Goal: Information Seeking & Learning: Learn about a topic

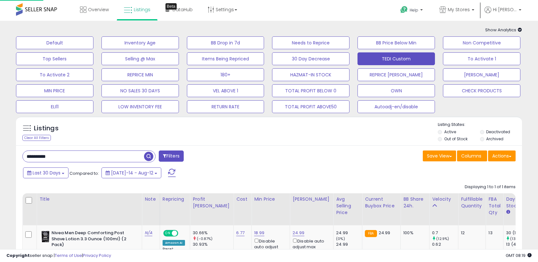
scroll to position [78, 0]
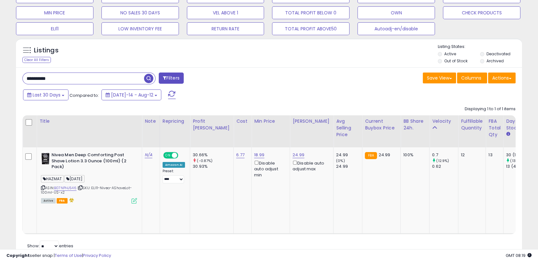
click at [60, 78] on input "**********" at bounding box center [83, 78] width 121 height 11
paste input "text"
drag, startPoint x: 150, startPoint y: 79, endPoint x: 151, endPoint y: 84, distance: 4.8
click at [150, 79] on span "button" at bounding box center [148, 78] width 9 height 9
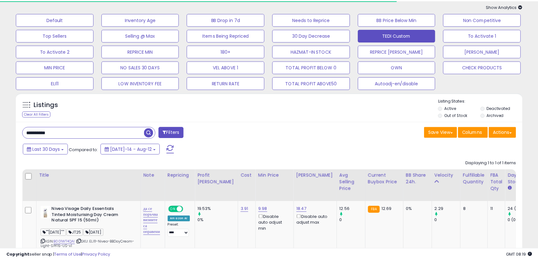
scroll to position [78, 0]
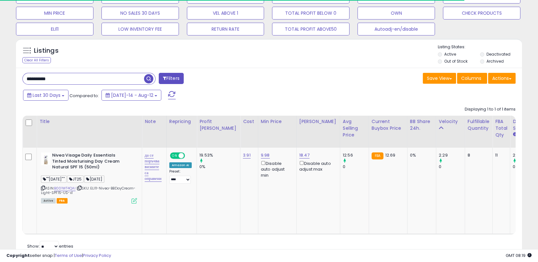
drag, startPoint x: 240, startPoint y: 215, endPoint x: 245, endPoint y: 214, distance: 4.4
click at [244, 214] on div "Retrieving listings data.. Displaying 1 to 1 of 1 items Title Note" at bounding box center [268, 178] width 493 height 150
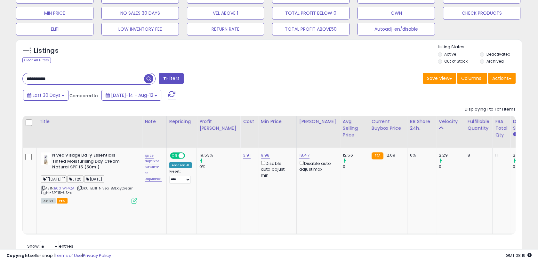
scroll to position [0, 0]
click at [75, 76] on input "**********" at bounding box center [83, 78] width 121 height 11
paste input "text"
drag, startPoint x: 142, startPoint y: 81, endPoint x: 147, endPoint y: 79, distance: 5.6
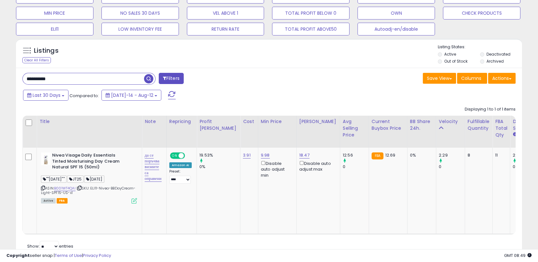
click at [143, 81] on input "**********" at bounding box center [83, 78] width 121 height 11
click at [149, 79] on span "button" at bounding box center [148, 78] width 9 height 9
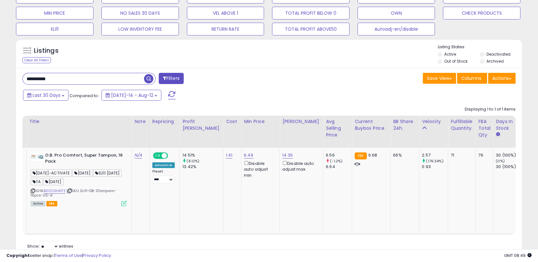
scroll to position [0, 19]
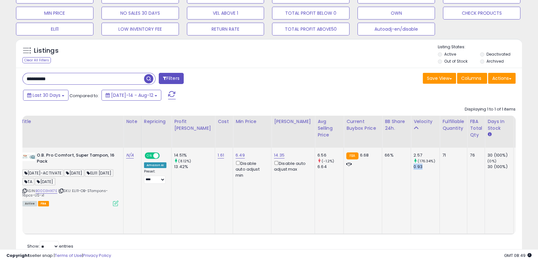
drag, startPoint x: 389, startPoint y: 168, endPoint x: 409, endPoint y: 165, distance: 20.3
click at [411, 165] on td "2.57 (176.34%) 0.93" at bounding box center [425, 191] width 29 height 87
drag, startPoint x: 409, startPoint y: 165, endPoint x: 397, endPoint y: 168, distance: 12.4
click at [414, 168] on div "0.93" at bounding box center [427, 167] width 26 height 6
drag, startPoint x: 389, startPoint y: 153, endPoint x: 409, endPoint y: 161, distance: 21.8
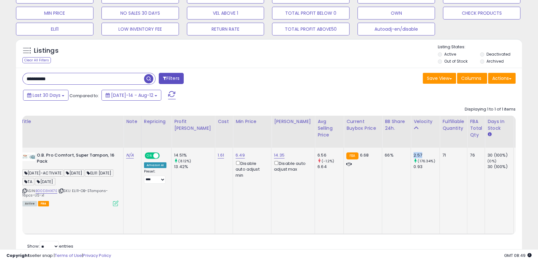
click at [411, 160] on td "2.57 (176.34%) 0.93" at bounding box center [425, 191] width 29 height 87
click at [352, 210] on table "Title Note" at bounding box center [505, 175] width 1003 height 119
click at [177, 210] on table "Title Note" at bounding box center [505, 175] width 1003 height 119
drag, startPoint x: 177, startPoint y: 210, endPoint x: 256, endPoint y: 190, distance: 82.2
click at [271, 190] on td "14.35 Disable auto adjust max" at bounding box center [293, 191] width 44 height 87
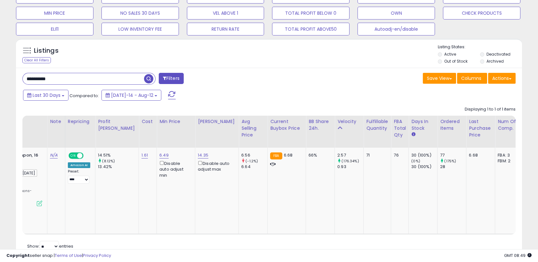
scroll to position [0, 92]
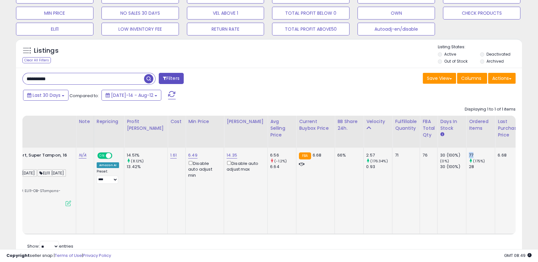
drag, startPoint x: 453, startPoint y: 156, endPoint x: 445, endPoint y: 156, distance: 8.3
click at [466, 156] on td "77 (175%) 28" at bounding box center [480, 191] width 29 height 87
drag, startPoint x: 445, startPoint y: 156, endPoint x: 442, endPoint y: 168, distance: 12.8
click at [442, 168] on tr "O.B. Pro Comfort, Super Tampon, 16 Pack [DATE]-ACTIVATE [DATE] ELI11 [DATE] TA …" at bounding box center [458, 191] width 1002 height 87
click at [364, 207] on td "2.57 (176.34%) 0.93" at bounding box center [378, 191] width 29 height 87
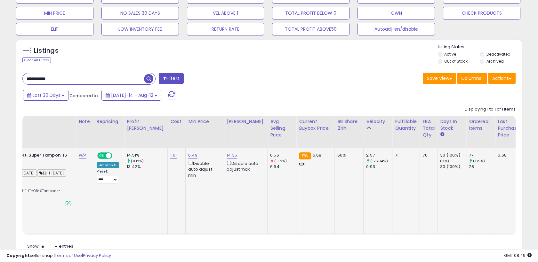
click at [469, 167] on div "28" at bounding box center [482, 167] width 26 height 6
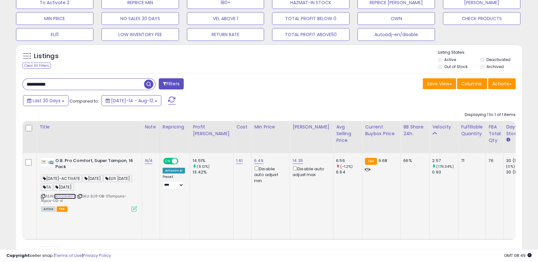
drag, startPoint x: 68, startPoint y: 193, endPoint x: 71, endPoint y: 191, distance: 4.3
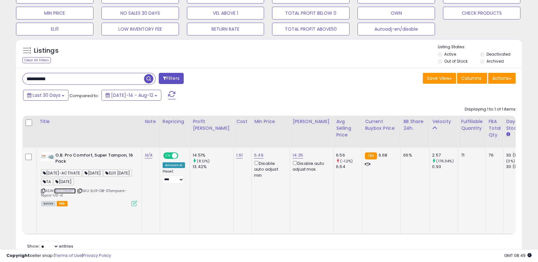
drag, startPoint x: 67, startPoint y: 191, endPoint x: 92, endPoint y: 194, distance: 25.1
click at [72, 81] on input "**********" at bounding box center [83, 78] width 121 height 11
type input "*"
type input "********"
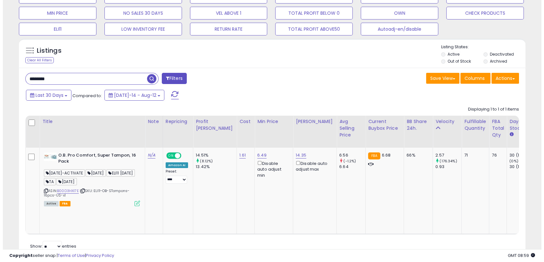
scroll to position [24, 0]
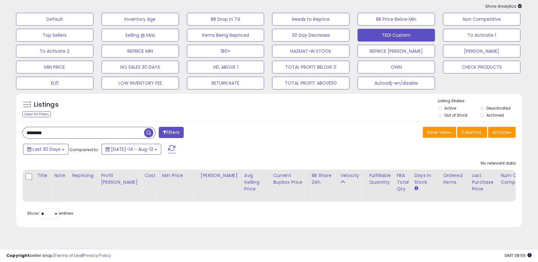
click at [97, 137] on input "********" at bounding box center [83, 132] width 121 height 11
click at [180, 129] on button "Filters" at bounding box center [171, 132] width 25 height 11
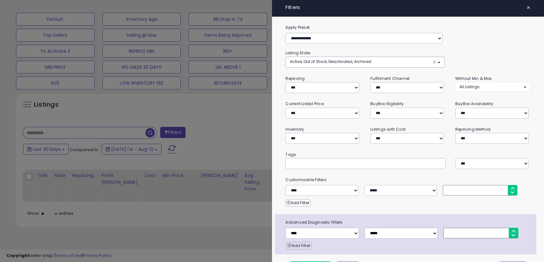
click at [293, 160] on input "text" at bounding box center [337, 163] width 96 height 6
type input "*"
type input "********"
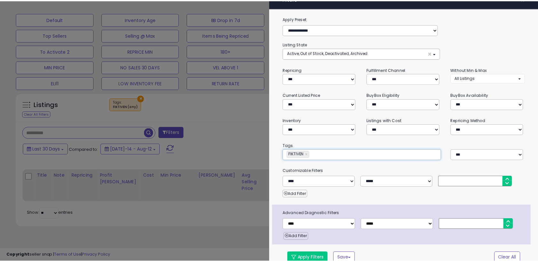
scroll to position [16, 0]
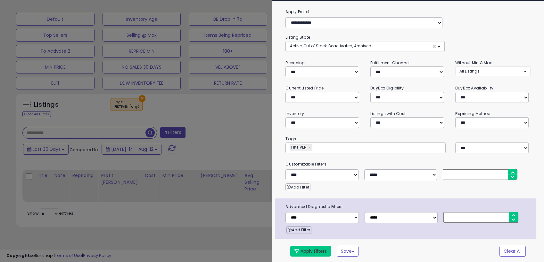
click at [308, 252] on button "Apply Filters" at bounding box center [310, 251] width 41 height 11
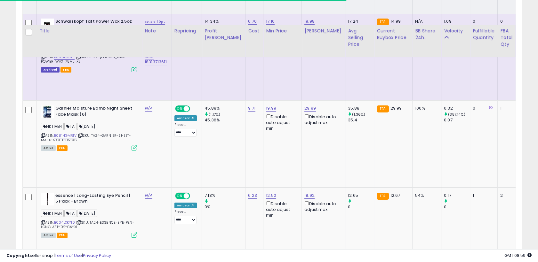
scroll to position [237, 0]
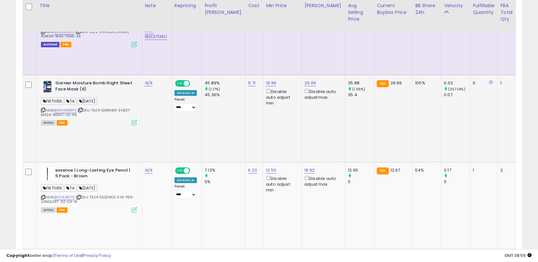
click at [41, 109] on icon at bounding box center [43, 111] width 4 height 4
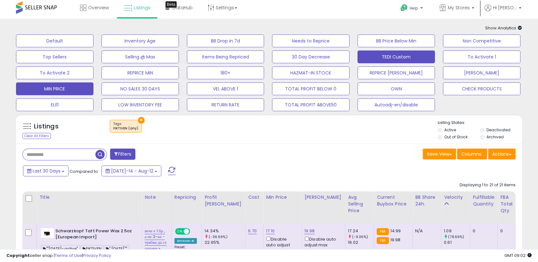
scroll to position [0, 0]
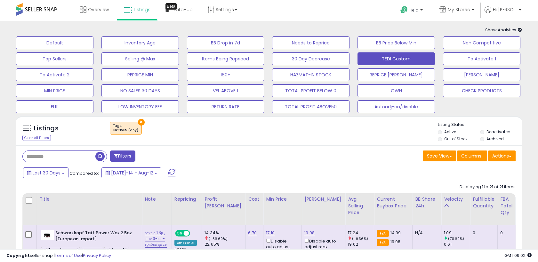
click at [66, 156] on input "text" at bounding box center [59, 156] width 73 height 11
click at [136, 124] on div "× Tags : FIKTIVEN (any)" at bounding box center [126, 128] width 32 height 13
click at [140, 122] on button "×" at bounding box center [141, 122] width 7 height 7
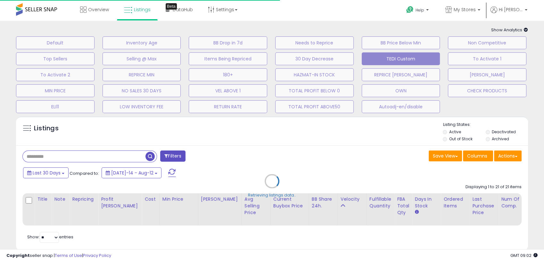
click at [68, 154] on div "Retrieving listings data.." at bounding box center [271, 186] width 521 height 146
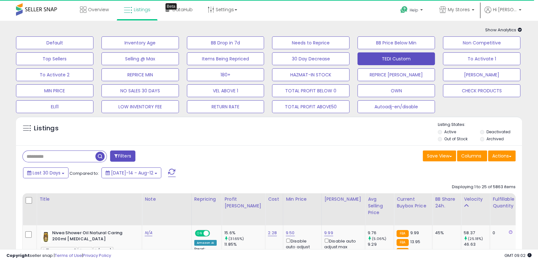
click at [66, 157] on input "text" at bounding box center [59, 156] width 73 height 11
paste input "**********"
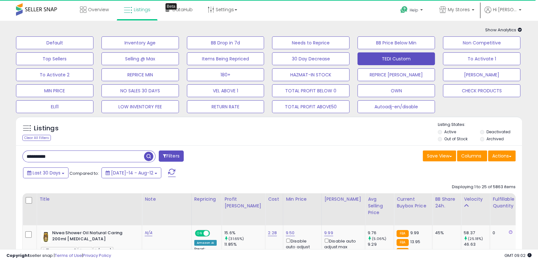
type input "**********"
